Goal: Task Accomplishment & Management: Check status

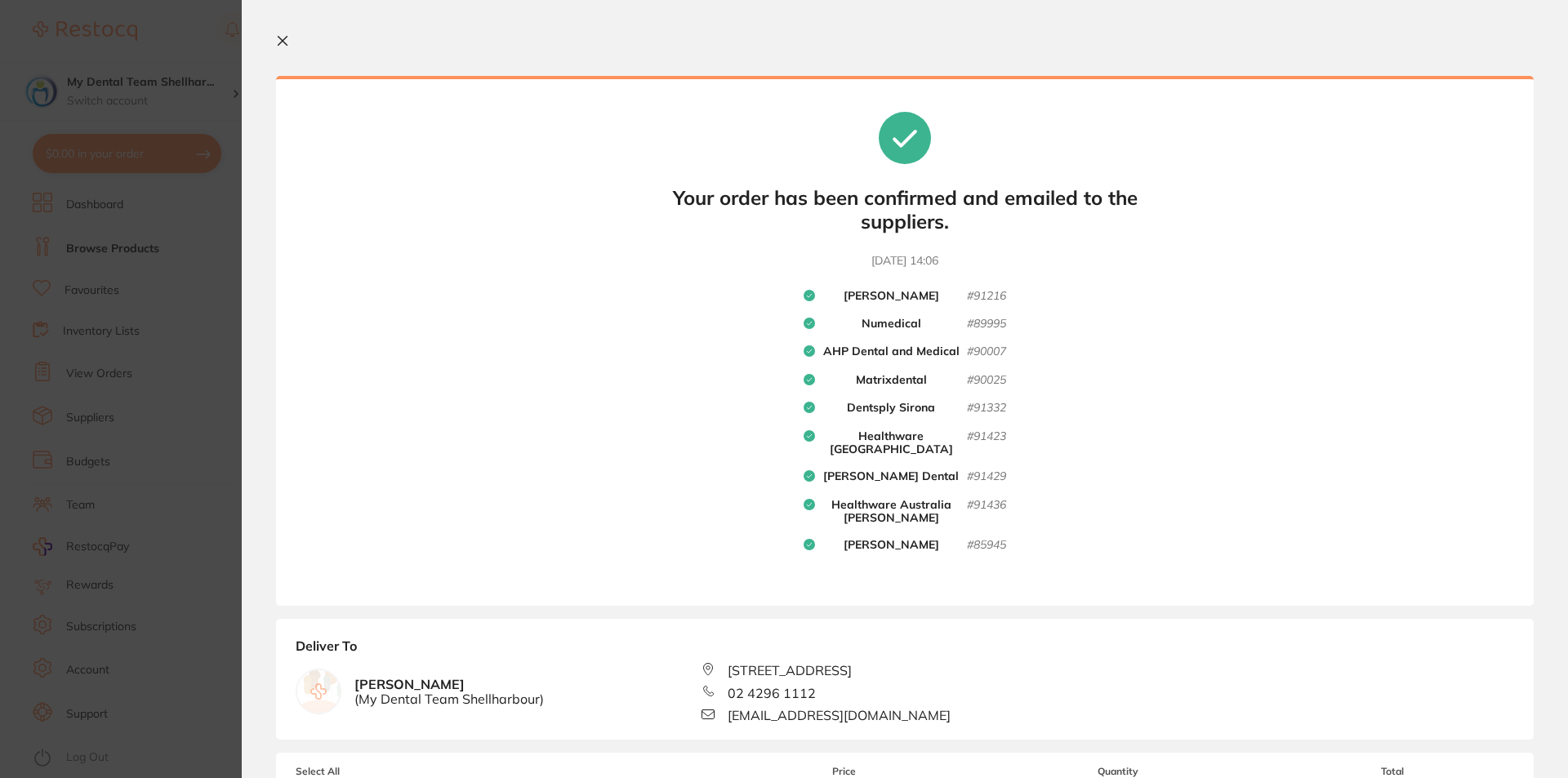
click at [146, 304] on section "Update RRP Set your pre negotiated price for this item. Item Agreed RRP (excl. …" at bounding box center [784, 389] width 1568 height 778
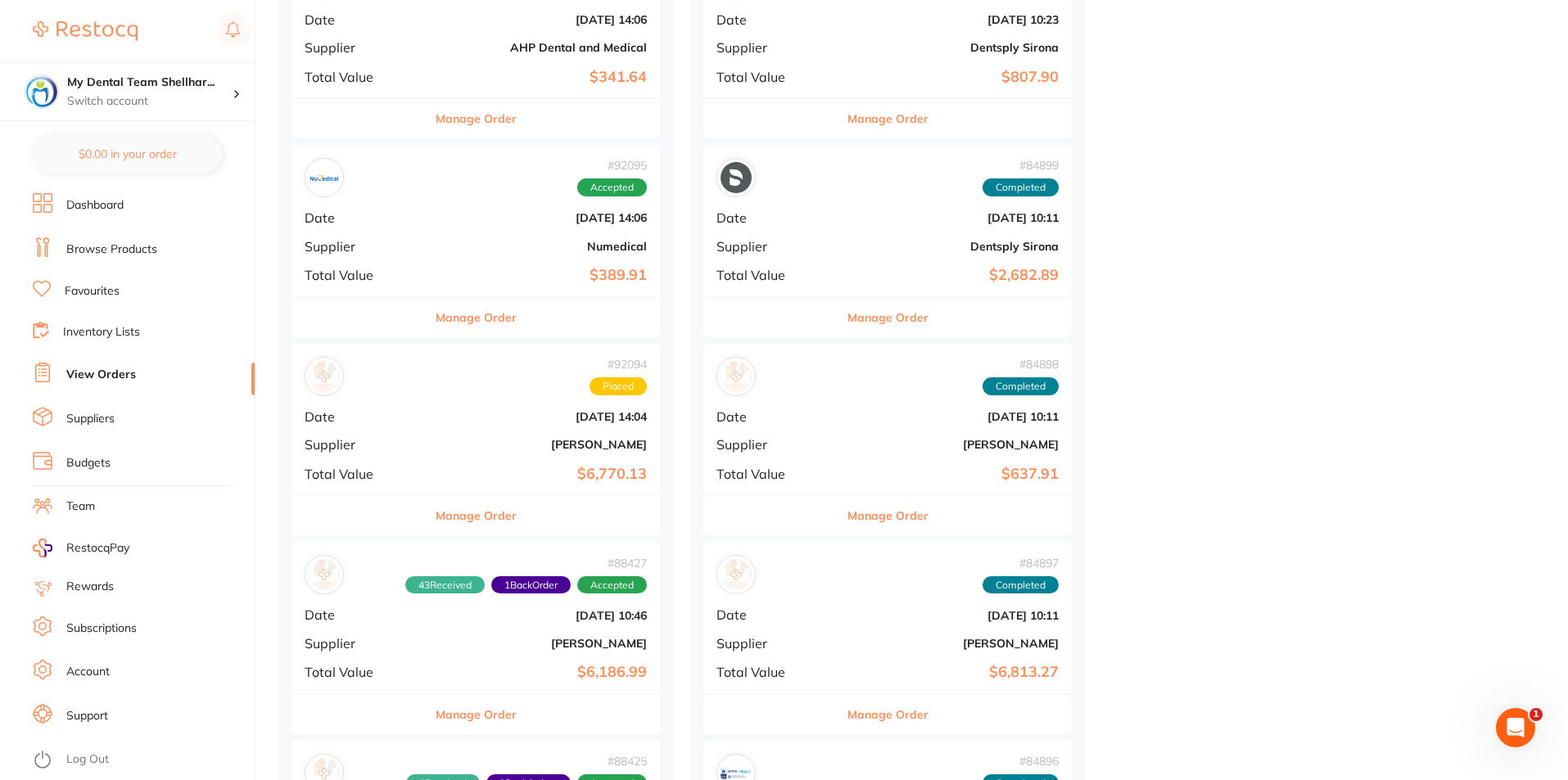
scroll to position [1556, 0]
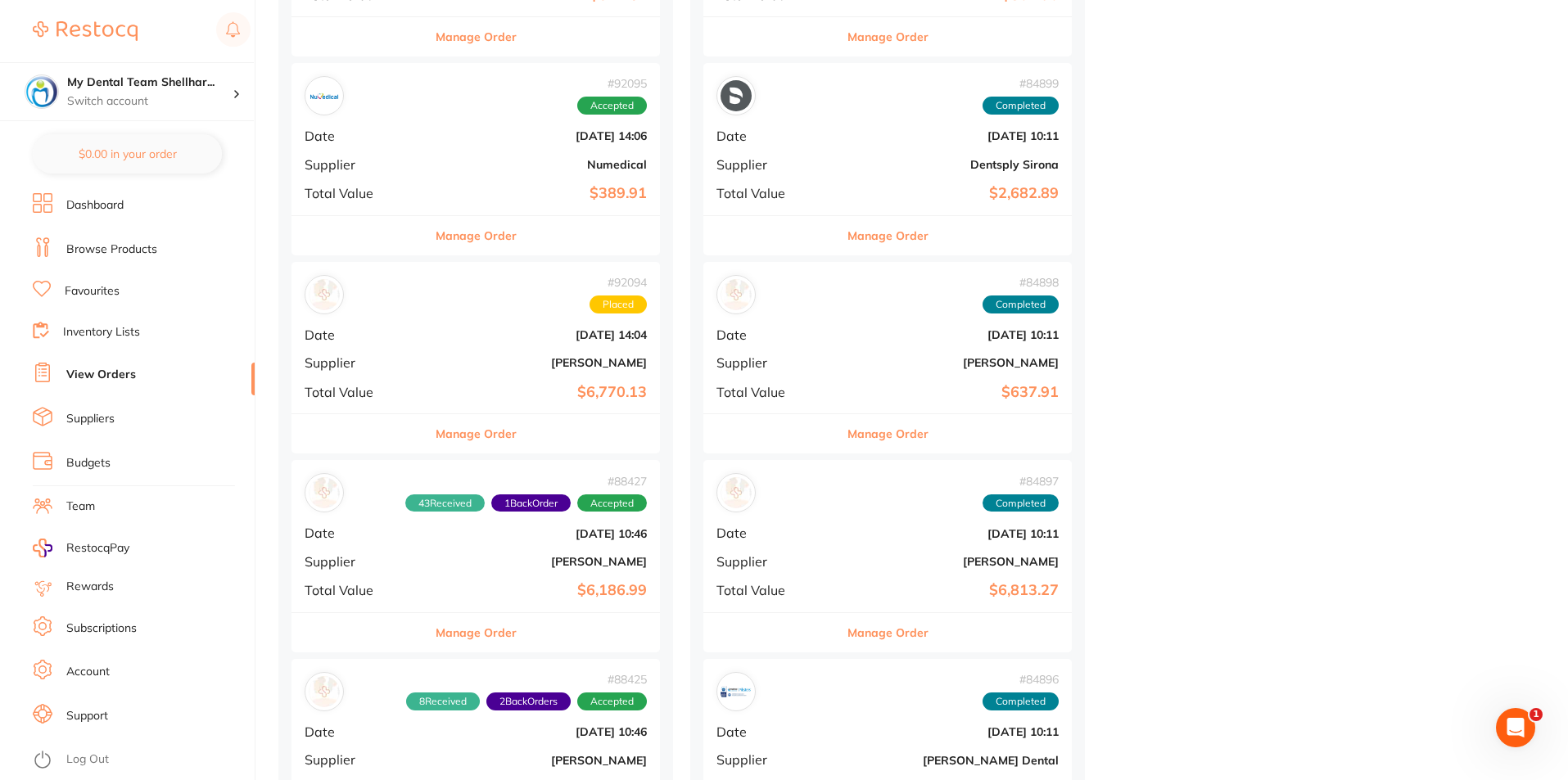
click at [508, 365] on b "[PERSON_NAME]" at bounding box center [536, 363] width 220 height 13
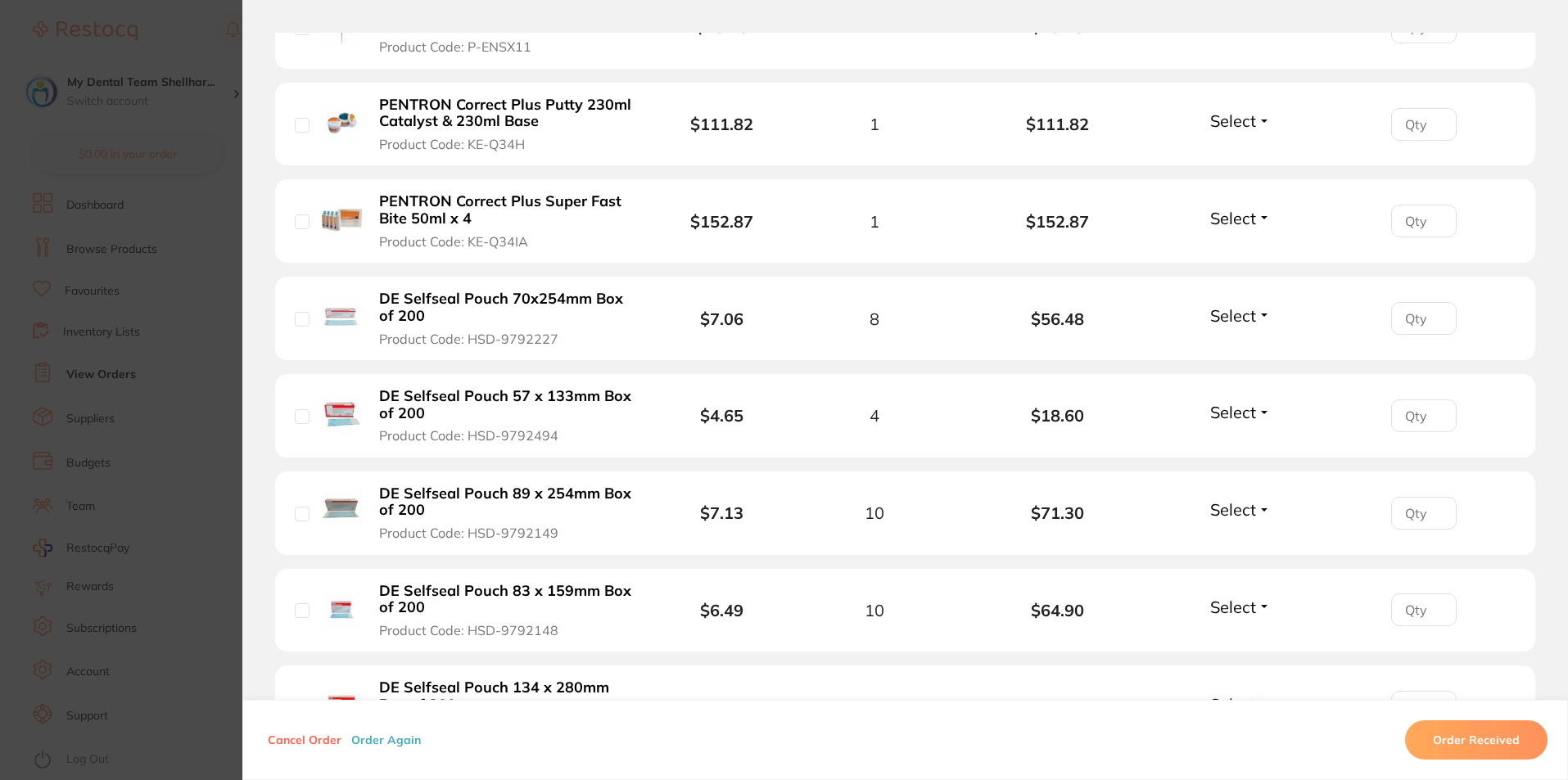
scroll to position [3194, 0]
